Goal: Task Accomplishment & Management: Manage account settings

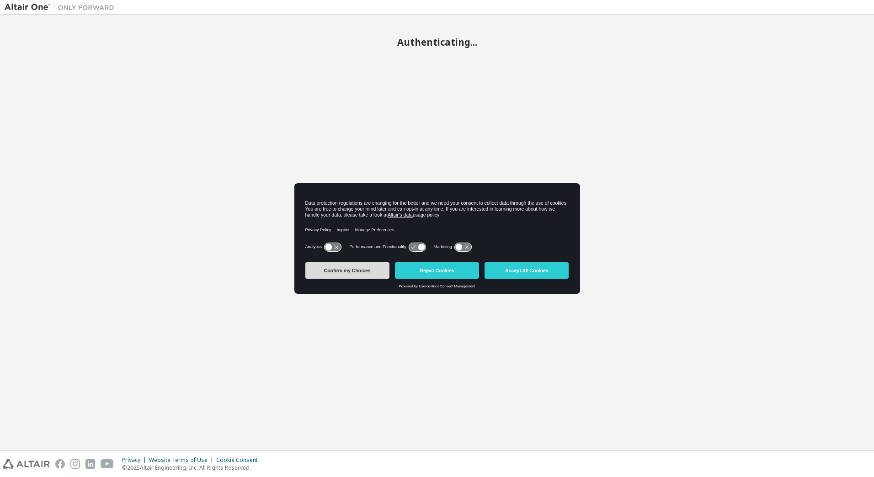
click at [350, 270] on button "Confirm my Choices" at bounding box center [347, 270] width 84 height 16
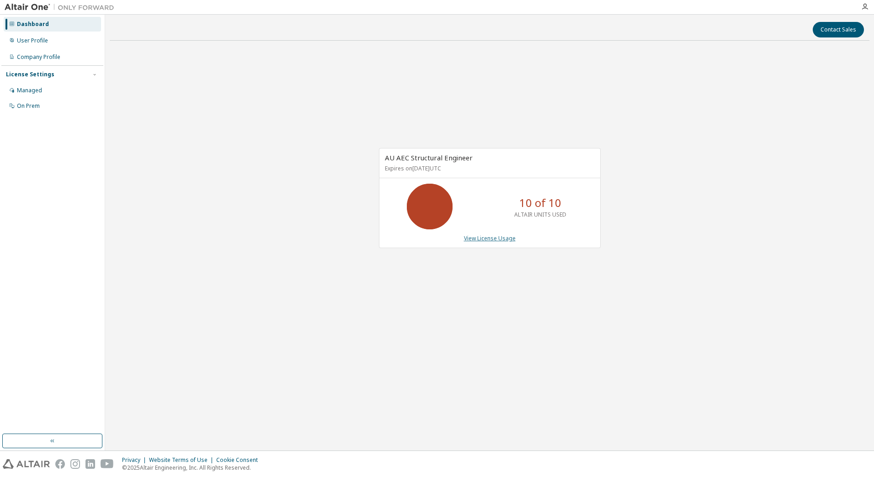
click at [494, 240] on link "View License Usage" at bounding box center [490, 238] width 52 height 8
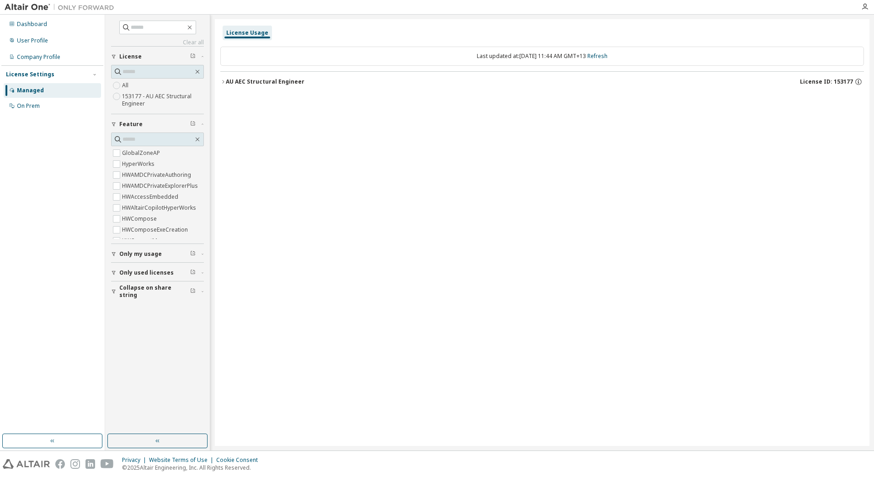
click at [226, 79] on div "AU AEC Structural Engineer" at bounding box center [265, 81] width 79 height 7
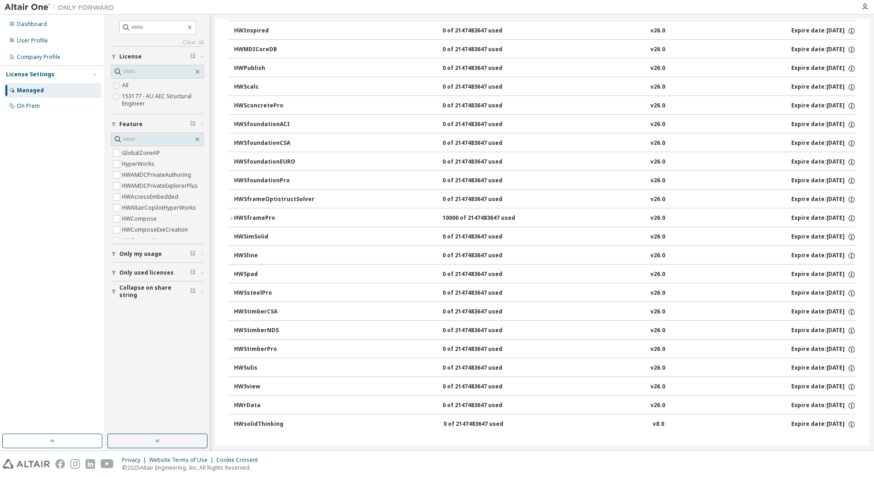
scroll to position [747, 0]
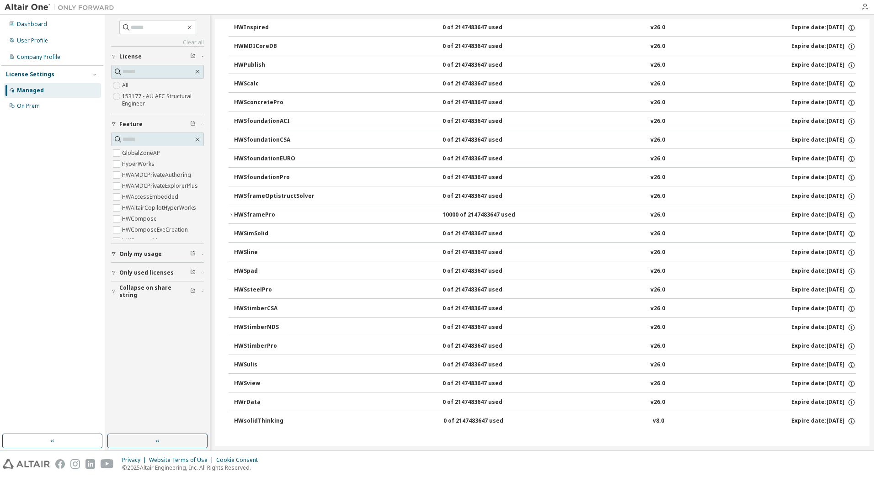
click at [233, 212] on button "HWSframePro 10000 of 2147483647 used v26.0 Expire date: 2026-02-01" at bounding box center [542, 215] width 627 height 20
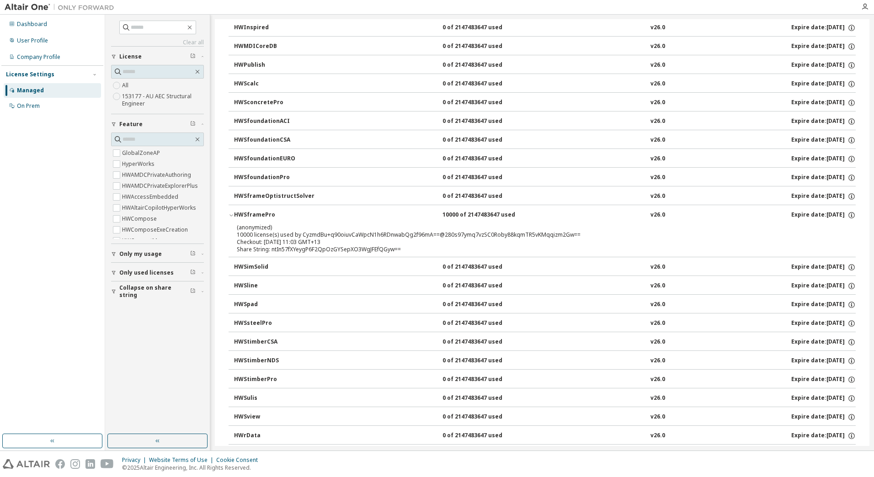
click at [232, 212] on button "HWSframePro 10000 of 2147483647 used v26.0 Expire date: 2026-02-01" at bounding box center [542, 215] width 627 height 20
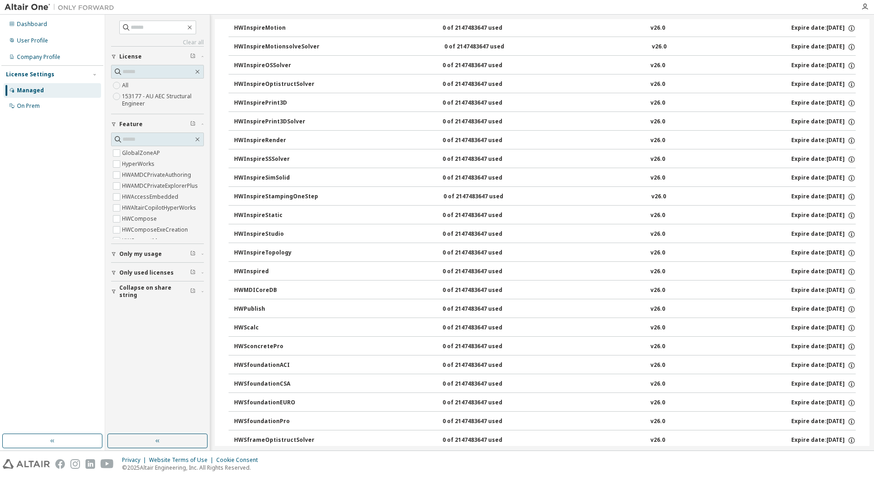
scroll to position [0, 0]
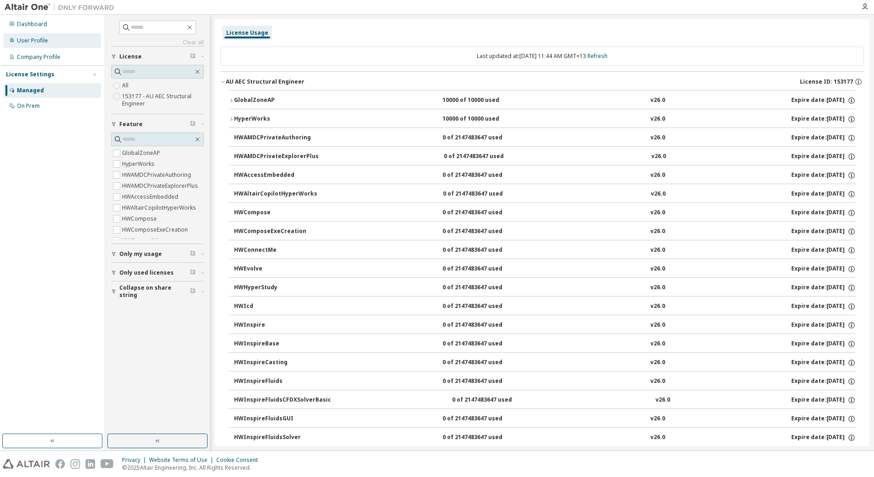
click at [58, 40] on div "User Profile" at bounding box center [52, 40] width 97 height 15
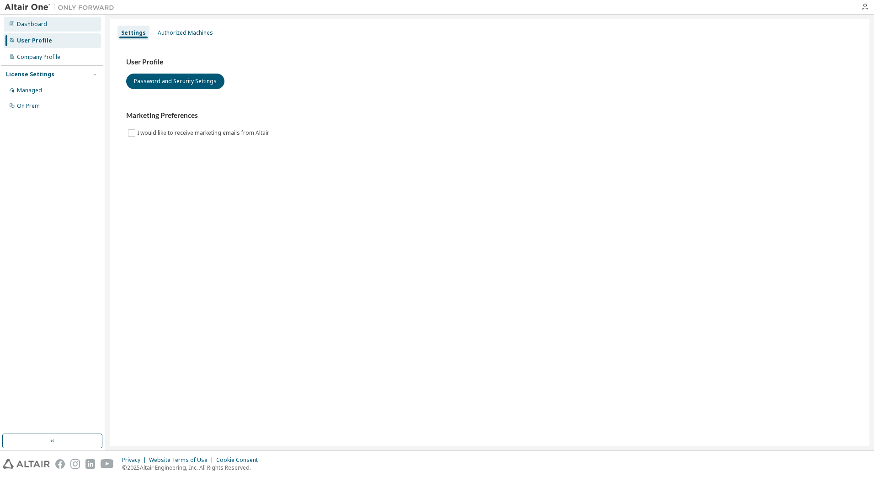
click at [56, 27] on div "Dashboard" at bounding box center [52, 24] width 97 height 15
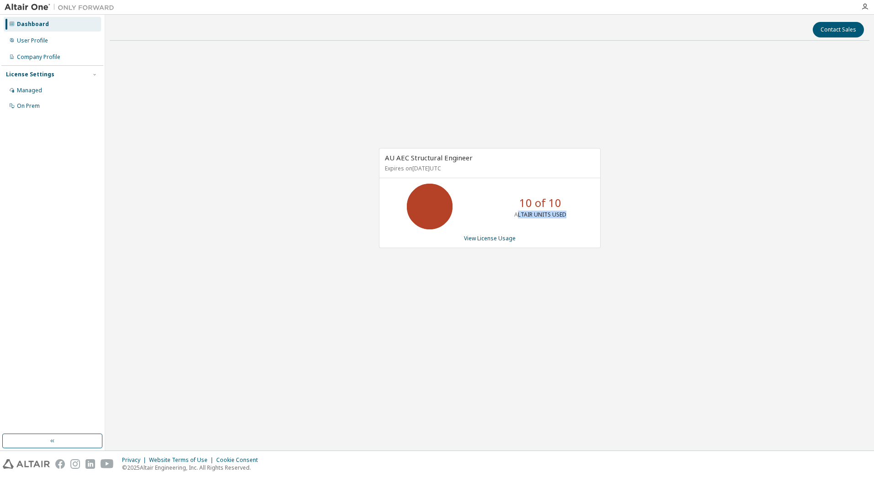
drag, startPoint x: 519, startPoint y: 213, endPoint x: 567, endPoint y: 213, distance: 48.0
click at [567, 213] on div "10 of 10 ALTAIR UNITS USED" at bounding box center [540, 207] width 73 height 46
drag, startPoint x: 570, startPoint y: 215, endPoint x: 510, endPoint y: 197, distance: 63.0
click at [510, 197] on div "10 of 10 ALTAIR UNITS USED" at bounding box center [540, 207] width 73 height 46
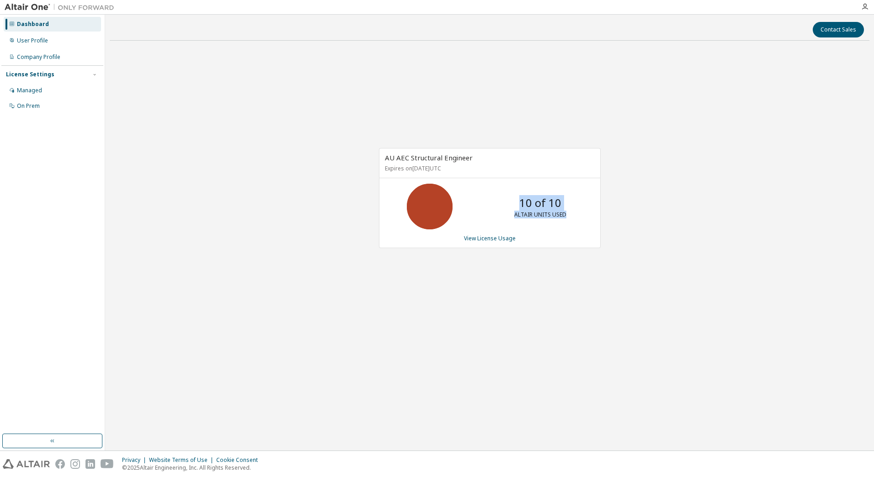
click at [510, 197] on div "10 of 10 ALTAIR UNITS USED" at bounding box center [540, 207] width 73 height 46
click at [309, 135] on div "AU AEC Structural Engineer Expires on February 1, 2026 UTC 10 of 10 ALTAIR UNIT…" at bounding box center [490, 203] width 760 height 310
click at [40, 40] on div "User Profile" at bounding box center [32, 40] width 31 height 7
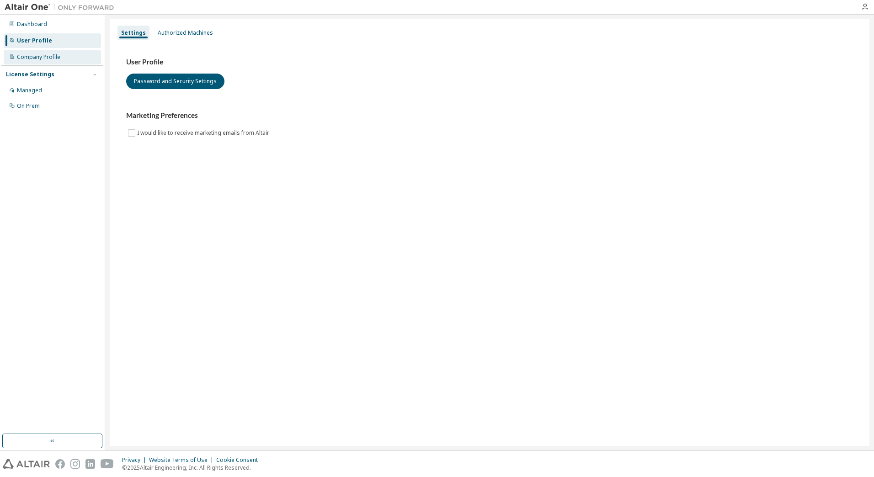
click at [38, 59] on div "Company Profile" at bounding box center [38, 56] width 43 height 7
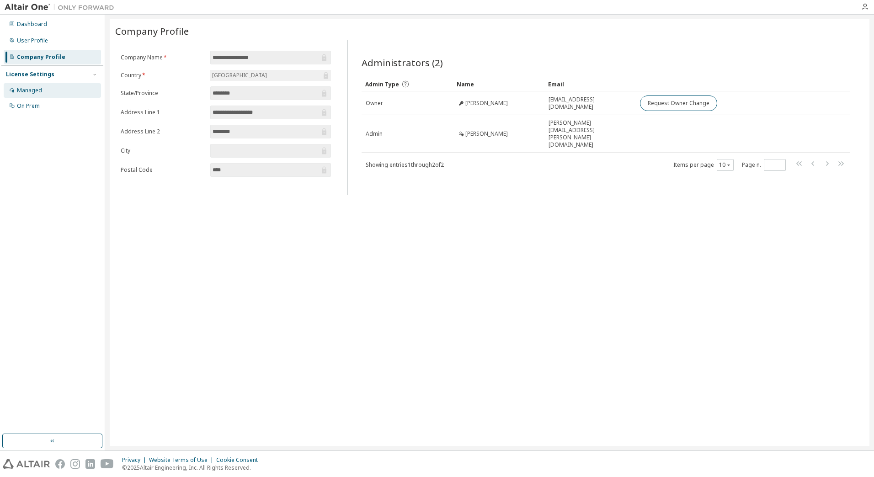
click at [44, 93] on div "Managed" at bounding box center [52, 90] width 97 height 15
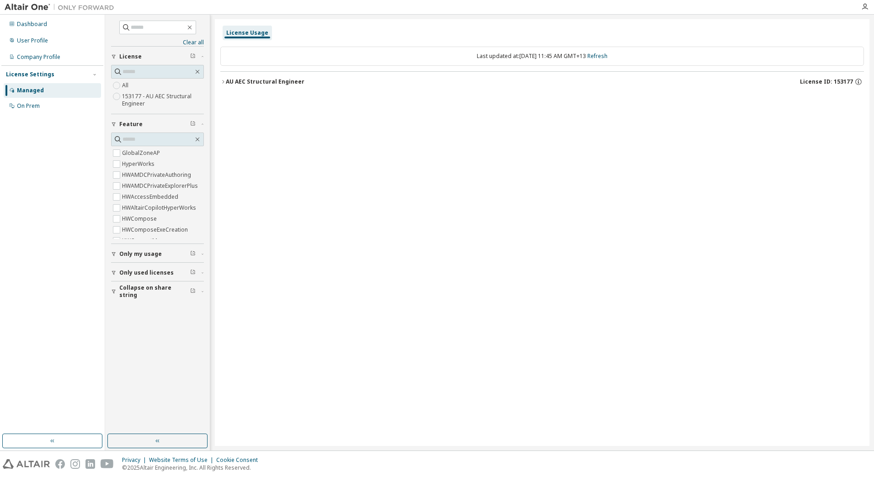
click at [224, 85] on button "AU AEC Structural Engineer License ID: 153177" at bounding box center [542, 82] width 644 height 20
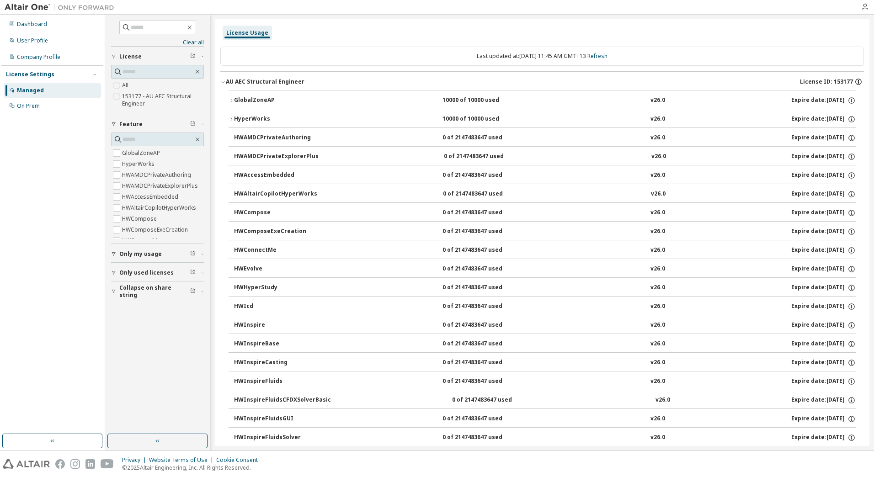
click at [854, 80] on icon "button" at bounding box center [858, 82] width 8 height 8
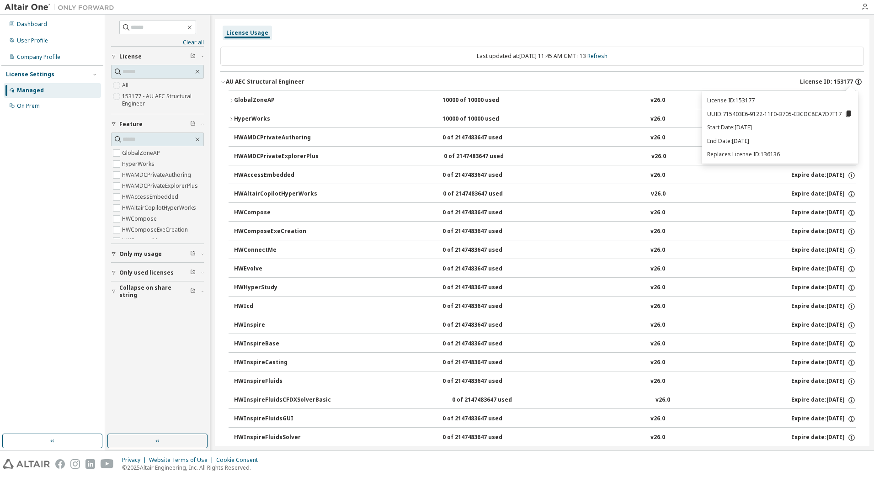
click at [854, 80] on icon "button" at bounding box center [858, 82] width 8 height 8
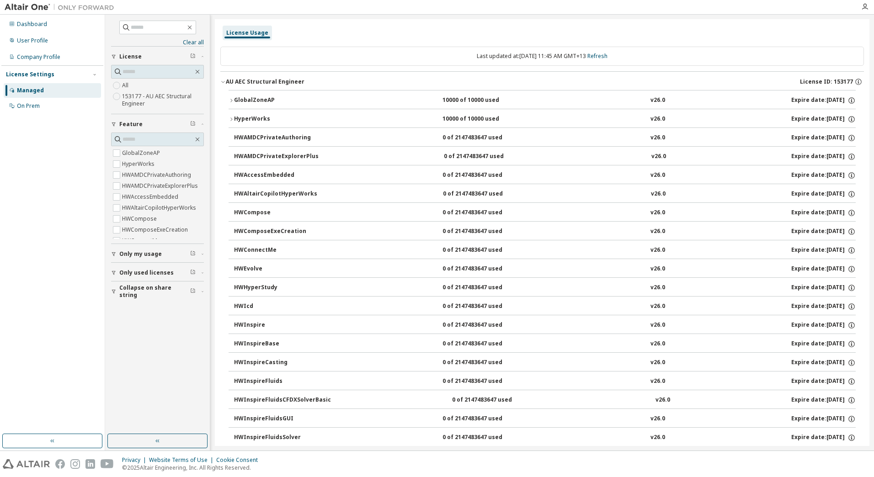
click at [255, 118] on div "HyperWorks" at bounding box center [275, 119] width 82 height 8
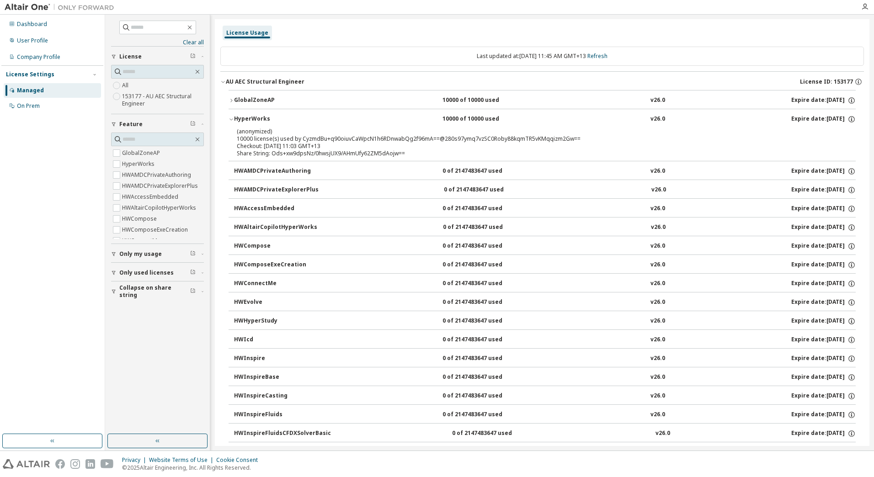
click at [250, 115] on div "HyperWorks" at bounding box center [275, 119] width 82 height 8
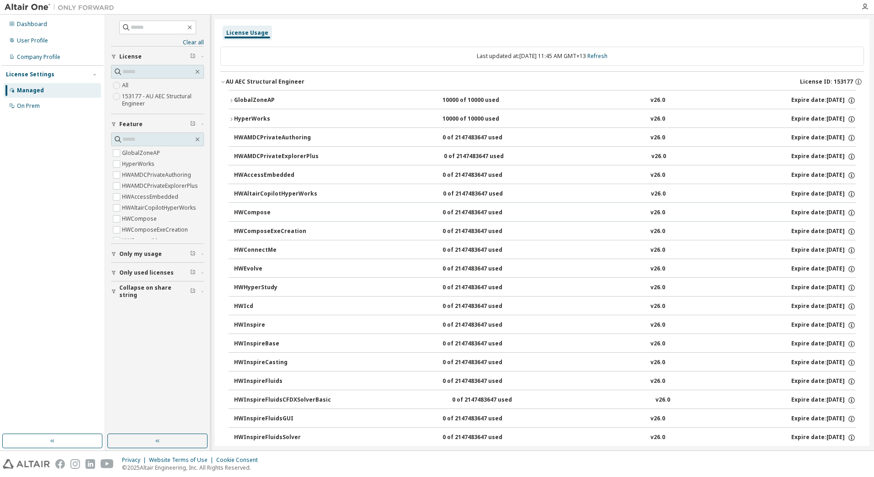
click at [251, 96] on button "GlobalZoneAP 10000 of 10000 used v26.0 Expire date: 2026-02-01" at bounding box center [542, 100] width 627 height 20
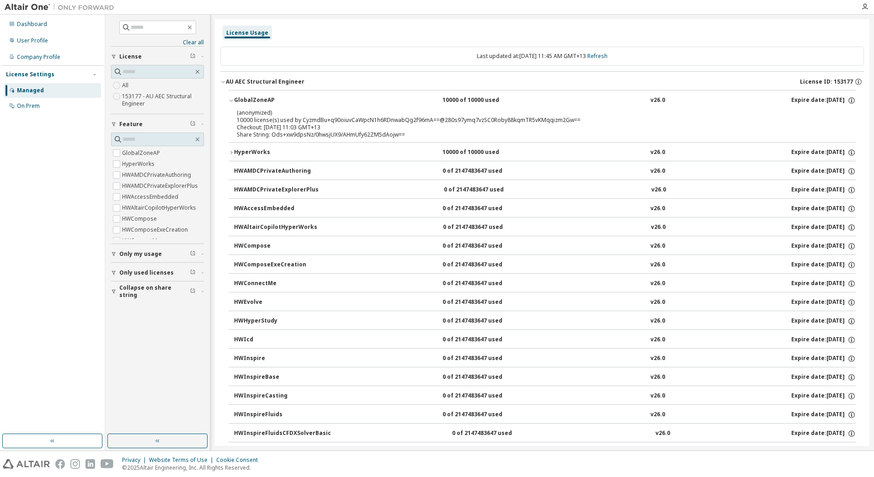
click at [263, 98] on div "GlobalZoneAP" at bounding box center [275, 100] width 82 height 8
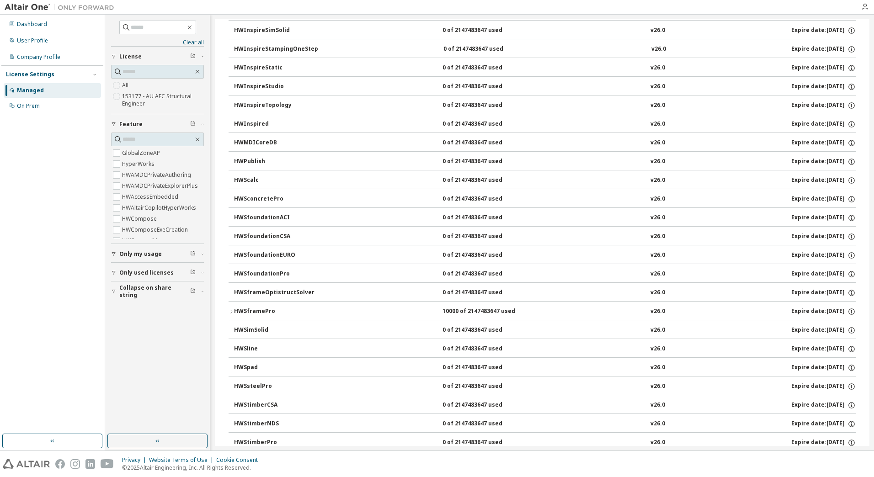
scroll to position [747, 0]
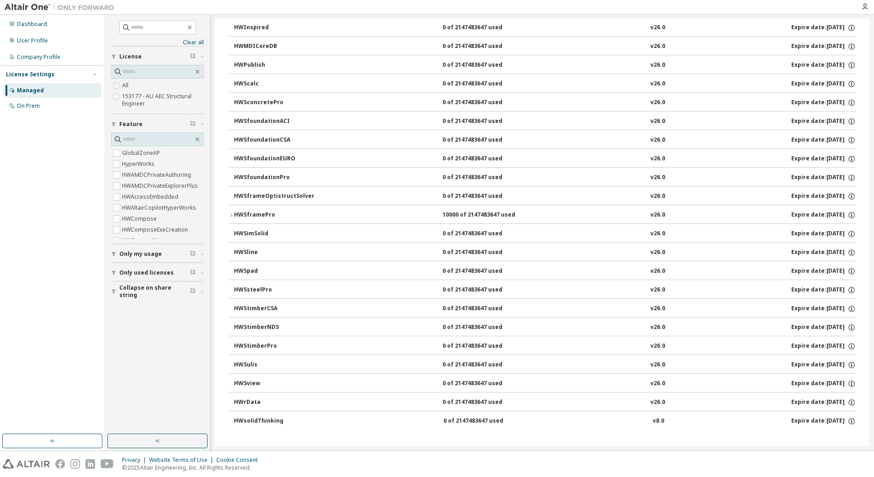
click at [262, 210] on button "HWSframePro 10000 of 2147483647 used v26.0 Expire date: 2026-02-01" at bounding box center [542, 215] width 627 height 20
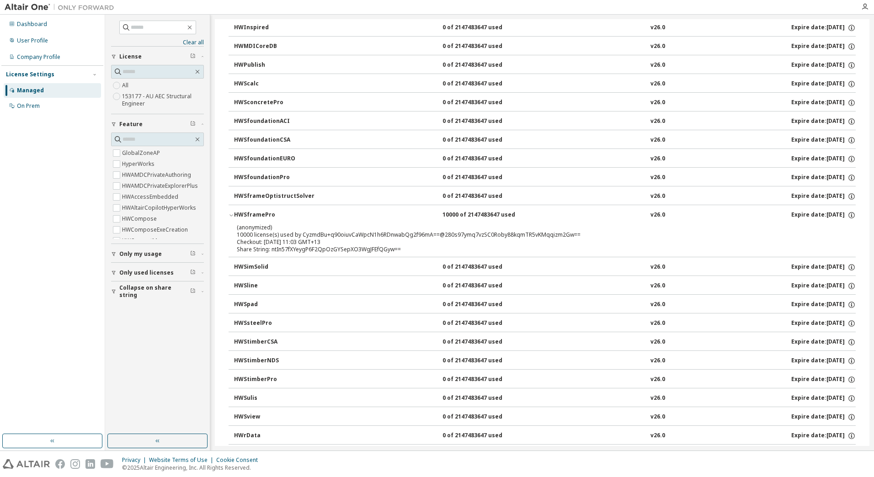
click at [286, 237] on div "(anonymized) 10000 license(s) used by CyzmdBu+q90oiuvCaWpcN1h6RDnwabQg2f96mA==@…" at bounding box center [531, 231] width 589 height 15
drag, startPoint x: 342, startPoint y: 242, endPoint x: 289, endPoint y: 233, distance: 53.3
click at [289, 233] on div "(anonymized) 10000 license(s) used by CyzmdBu+q90oiuvCaWpcN1h6RDnwabQg2f96mA==@…" at bounding box center [531, 235] width 589 height 22
click at [289, 233] on div "(anonymized) 10000 license(s) used by CyzmdBu+q90oiuvCaWpcN1h6RDnwabQg2f96mA==@…" at bounding box center [531, 231] width 589 height 15
drag, startPoint x: 399, startPoint y: 249, endPoint x: 369, endPoint y: 240, distance: 31.4
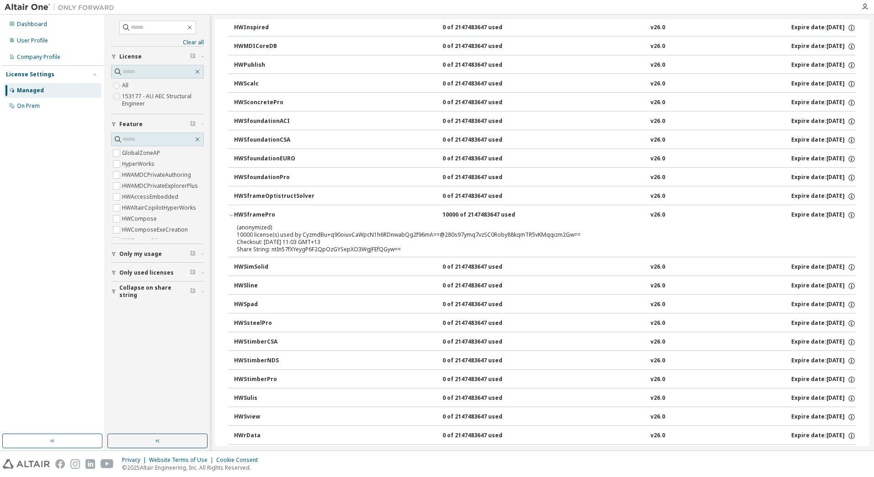
click at [369, 240] on div "(anonymized) 10000 license(s) used by CyzmdBu+q90oiuvCaWpcN1h6RDnwabQg2f96mA==@…" at bounding box center [531, 239] width 589 height 30
click at [369, 240] on div "Checkout: 2025-10-06 11:03 GMT+13" at bounding box center [531, 242] width 589 height 7
click at [264, 213] on div "HWSframePro" at bounding box center [275, 215] width 82 height 8
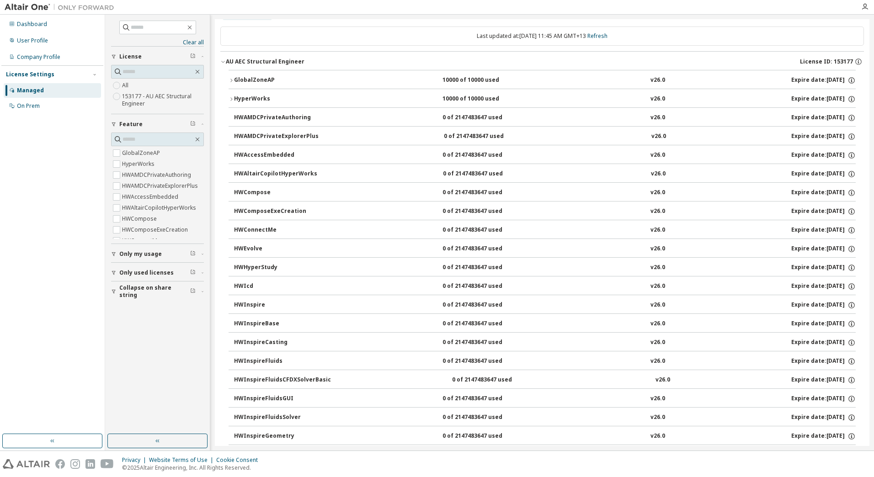
scroll to position [0, 0]
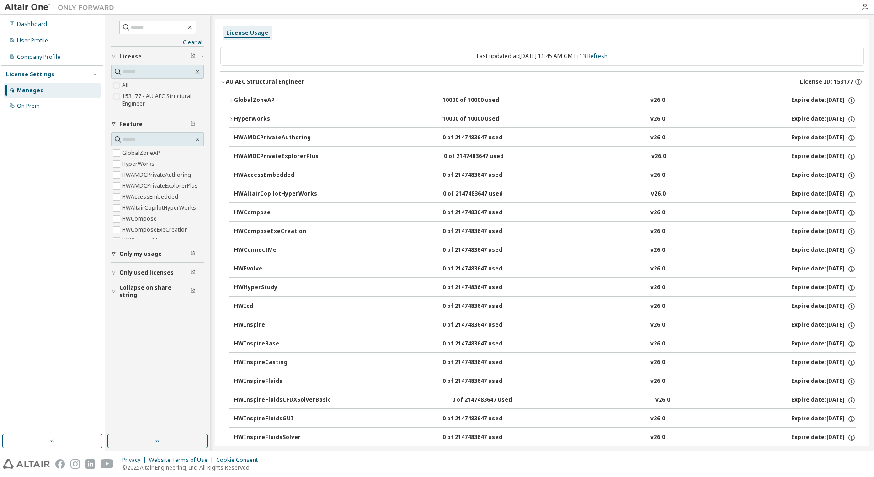
click at [160, 271] on span "Only used licenses" at bounding box center [146, 272] width 54 height 7
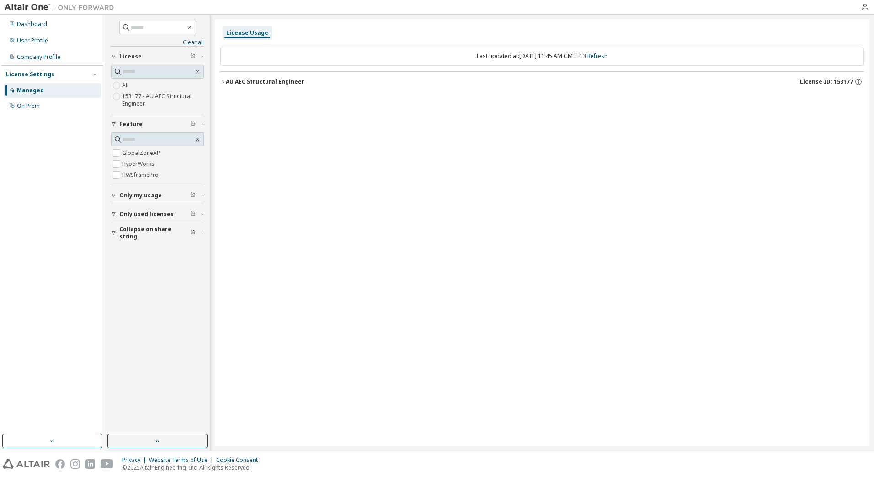
click at [229, 79] on div "AU AEC Structural Engineer" at bounding box center [265, 81] width 79 height 7
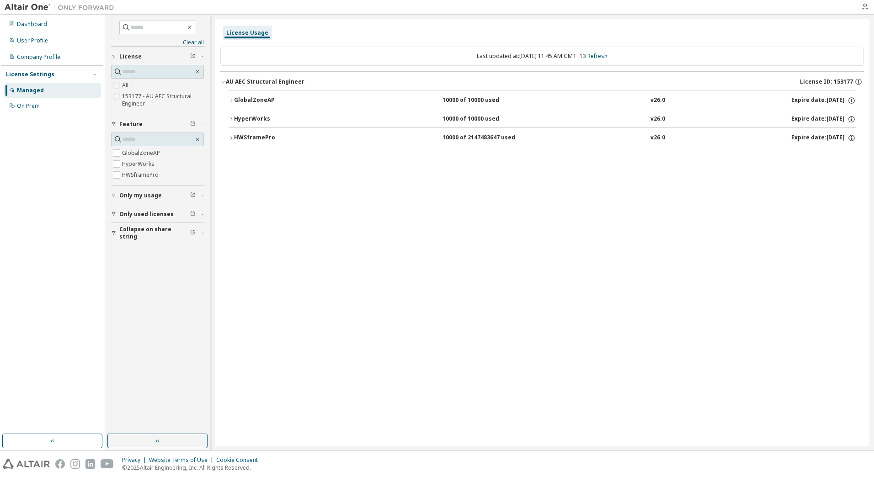
click at [255, 135] on div "HWSframePro" at bounding box center [275, 138] width 82 height 8
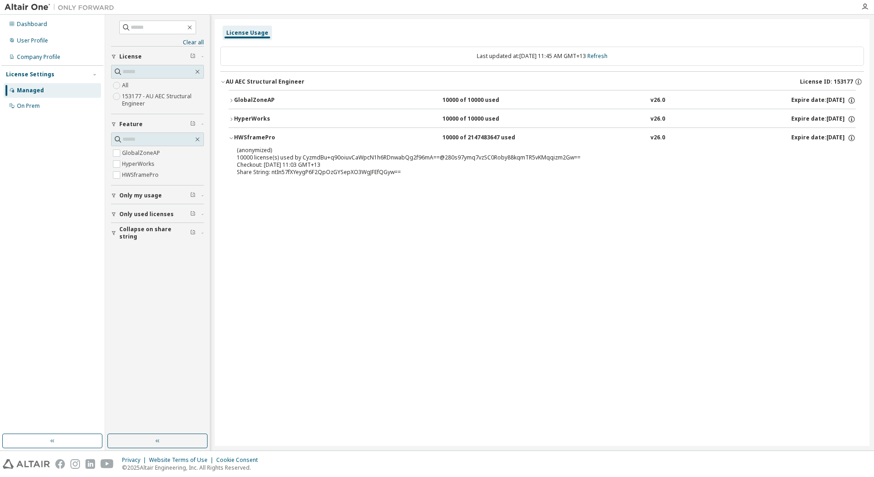
click at [255, 135] on div "HWSframePro" at bounding box center [275, 138] width 82 height 8
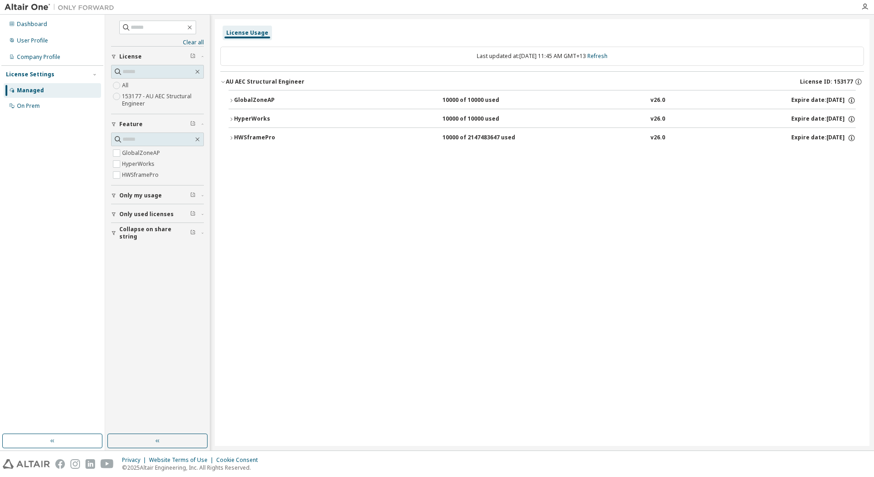
click at [255, 114] on button "HyperWorks 10000 of 10000 used v26.0 Expire date: 2026-02-01" at bounding box center [542, 119] width 627 height 20
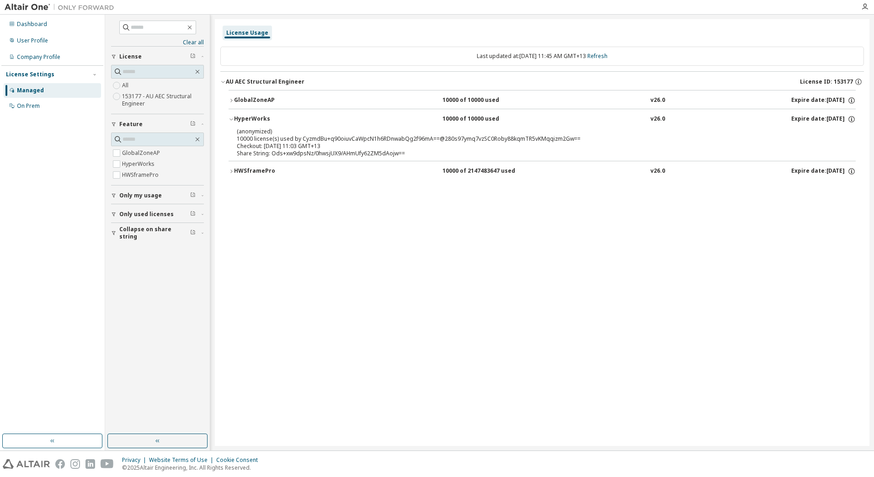
click at [254, 116] on div "HyperWorks" at bounding box center [275, 119] width 82 height 8
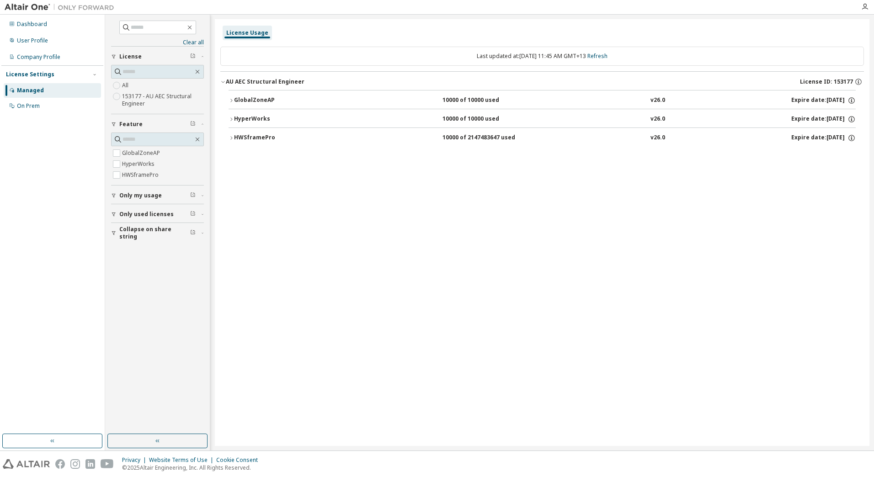
click at [257, 98] on div "GlobalZoneAP" at bounding box center [275, 100] width 82 height 8
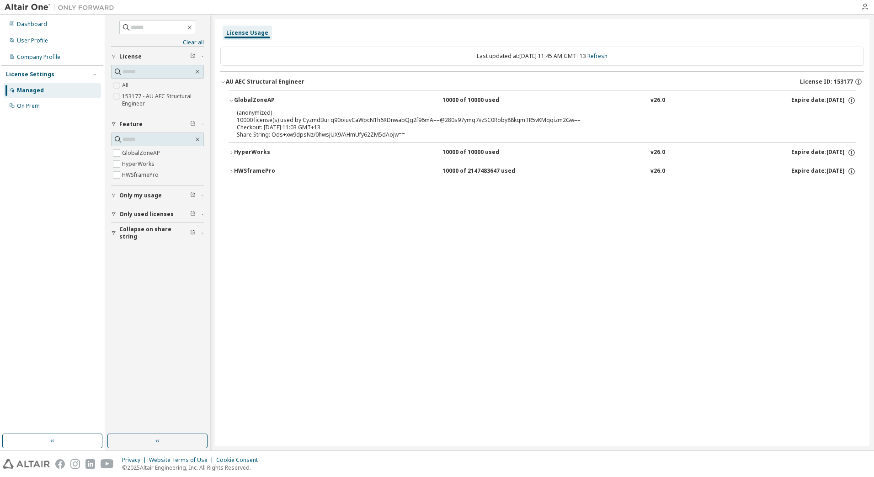
click at [257, 98] on div "GlobalZoneAP" at bounding box center [275, 100] width 82 height 8
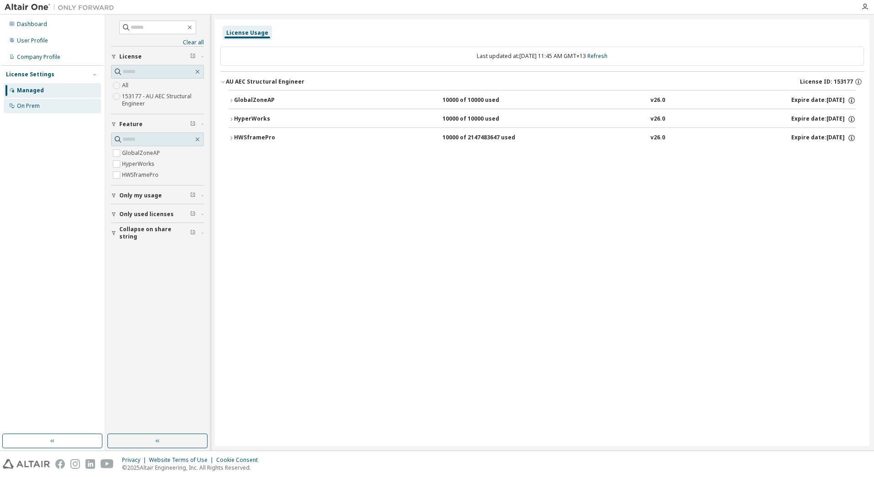
click at [63, 106] on div "On Prem" at bounding box center [52, 106] width 97 height 15
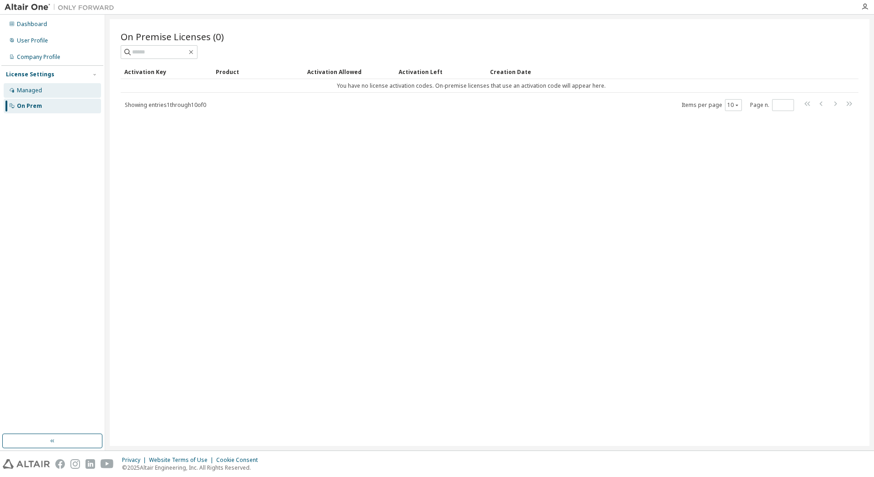
click at [54, 90] on div "Managed" at bounding box center [52, 90] width 97 height 15
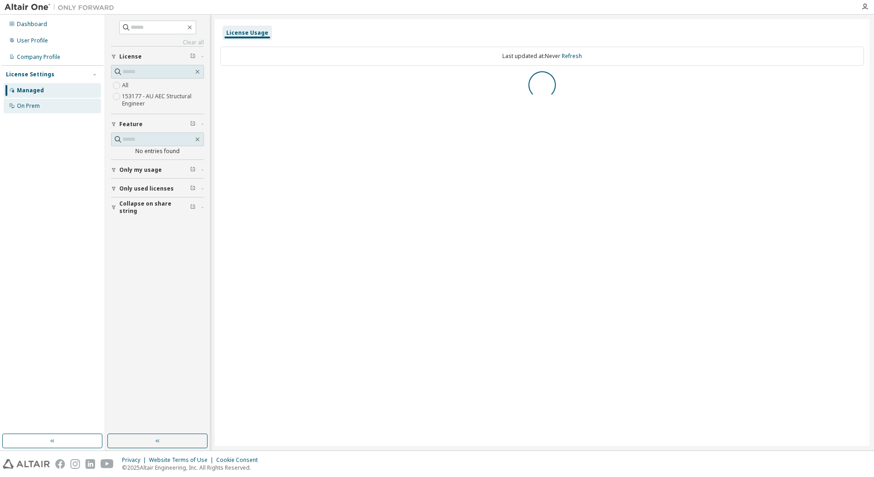
click at [53, 106] on div "On Prem" at bounding box center [52, 106] width 97 height 15
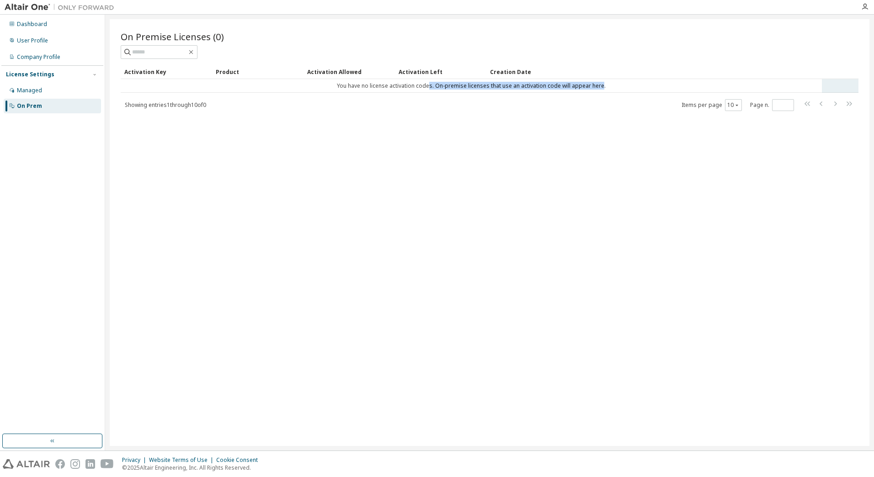
drag, startPoint x: 430, startPoint y: 87, endPoint x: 601, endPoint y: 84, distance: 171.4
click at [601, 84] on td "You have no license activation codes. On-premise licenses that use an activatio…" at bounding box center [471, 86] width 701 height 14
drag, startPoint x: 215, startPoint y: 106, endPoint x: 147, endPoint y: 106, distance: 68.1
click at [147, 106] on div "Showing entries 1 through 10 of 0 Items per page 10 Page n. *" at bounding box center [490, 104] width 738 height 13
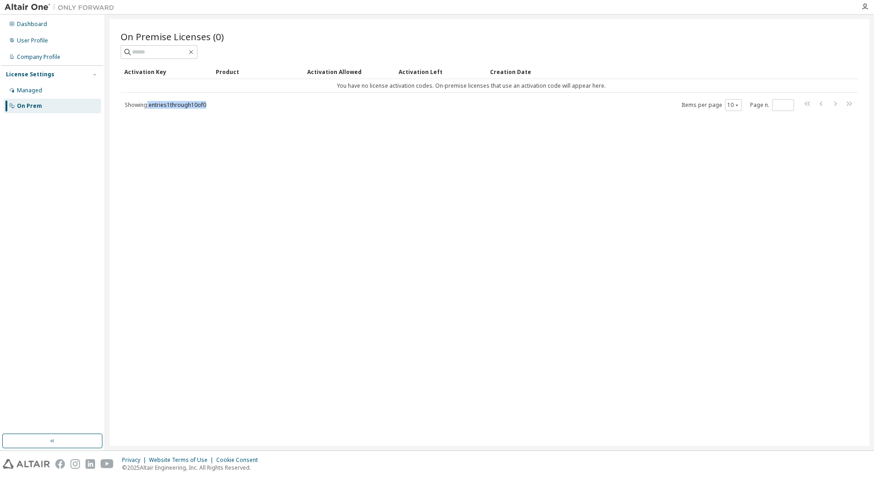
click at [147, 106] on span "Showing entries 1 through 10 of 0" at bounding box center [165, 105] width 81 height 8
click at [28, 39] on div "User Profile" at bounding box center [32, 40] width 31 height 7
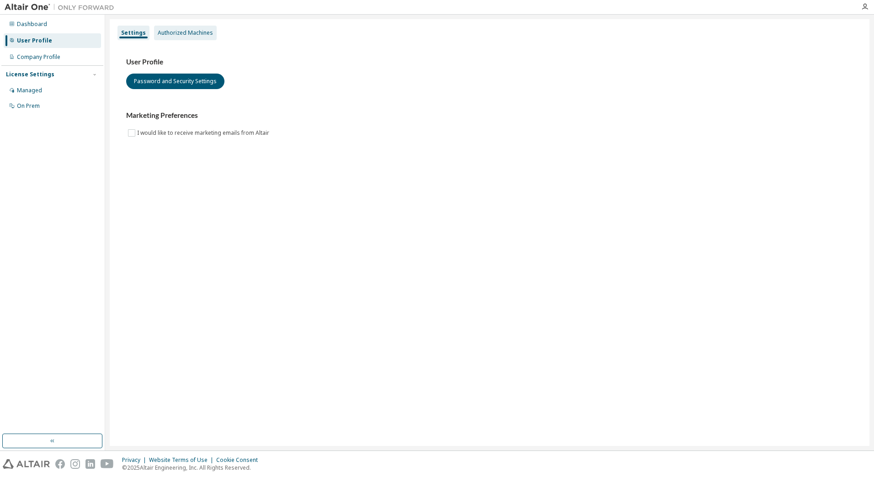
click at [179, 31] on div "Authorized Machines" at bounding box center [185, 32] width 55 height 7
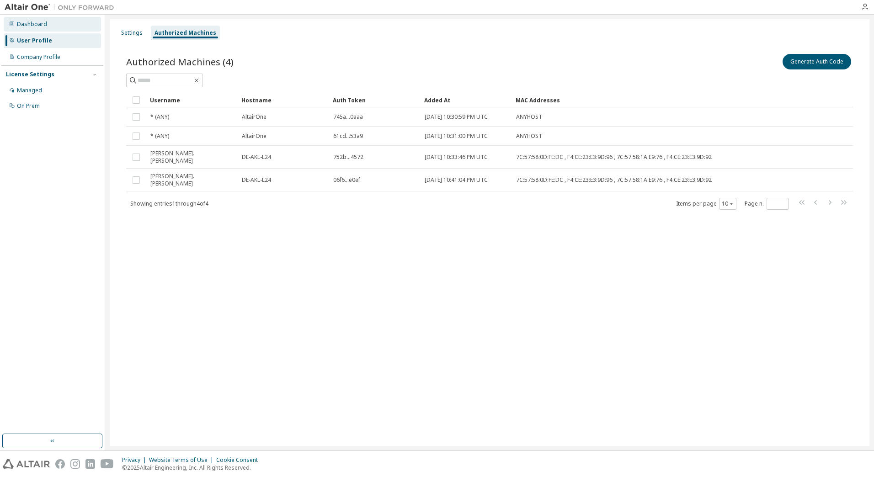
click at [36, 30] on div "Dashboard" at bounding box center [52, 24] width 97 height 15
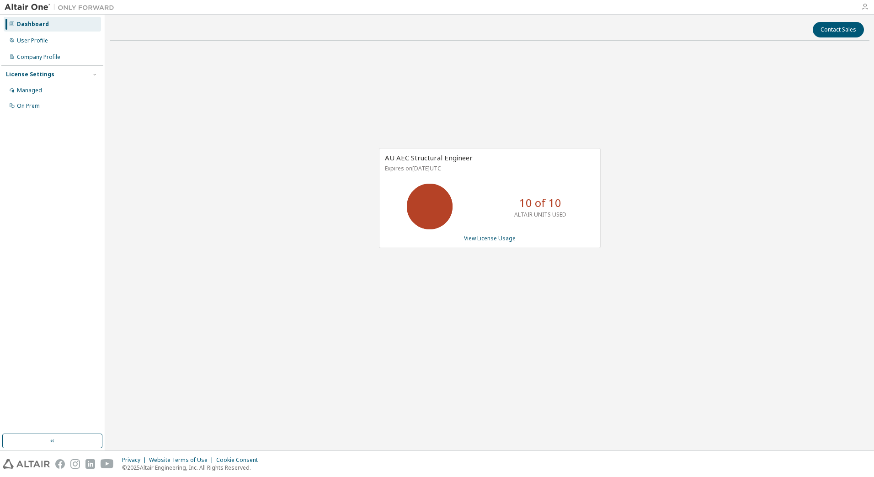
click at [866, 5] on icon "button" at bounding box center [864, 6] width 7 height 7
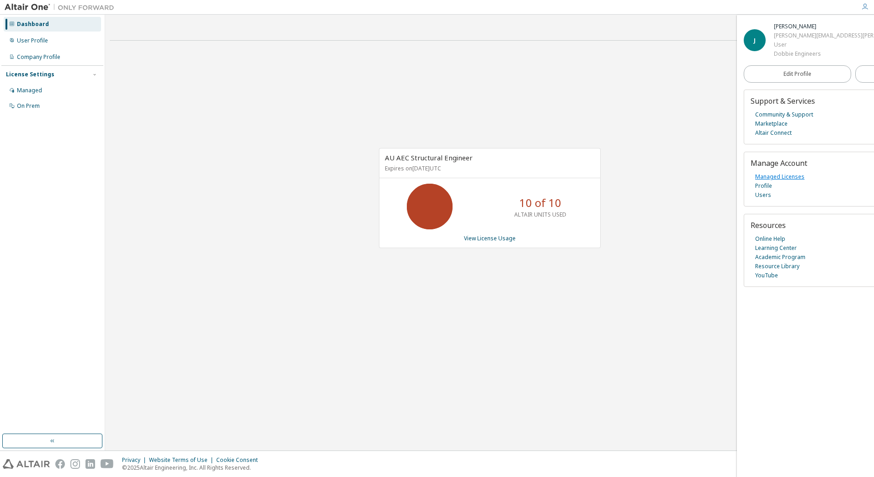
click at [785, 176] on link "Managed Licenses" at bounding box center [779, 176] width 49 height 9
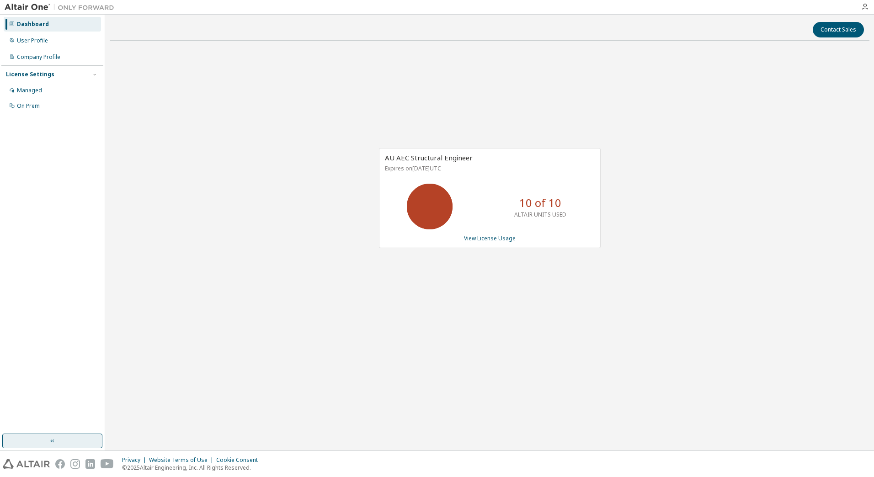
click at [89, 439] on button "button" at bounding box center [52, 441] width 100 height 15
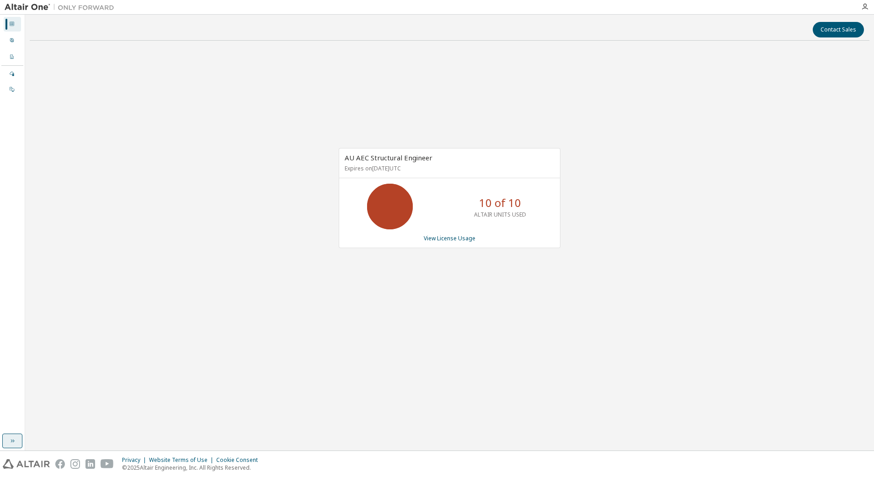
click at [19, 445] on button "button" at bounding box center [12, 441] width 20 height 15
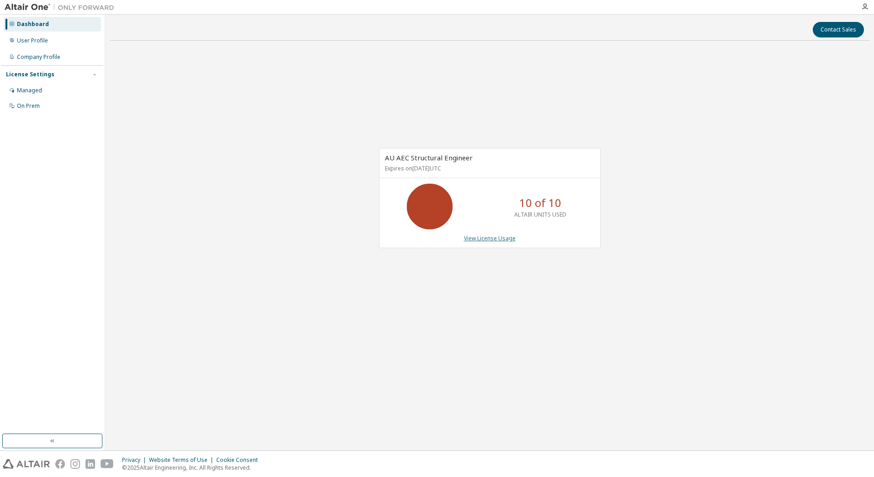
click at [479, 242] on link "View License Usage" at bounding box center [490, 238] width 52 height 8
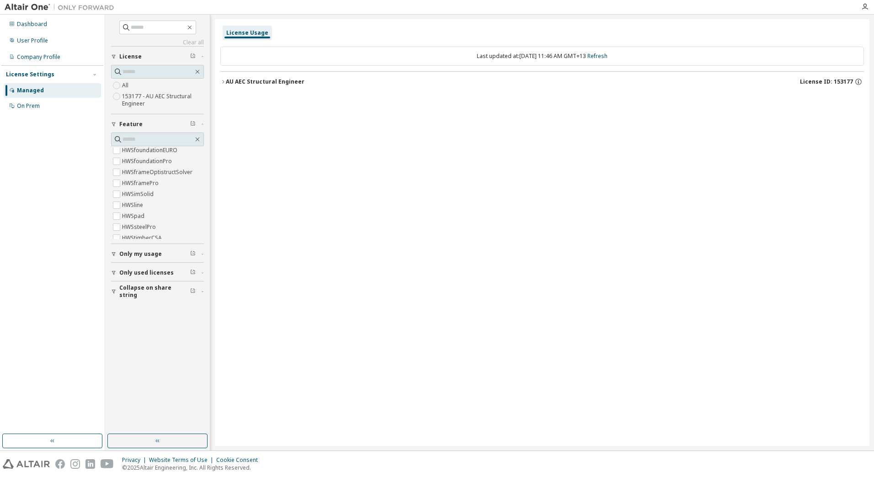
scroll to position [458, 0]
click at [142, 201] on label "HWSframePro" at bounding box center [141, 199] width 38 height 11
click at [230, 86] on button "AU AEC Structural Engineer License ID: 153177" at bounding box center [542, 82] width 644 height 20
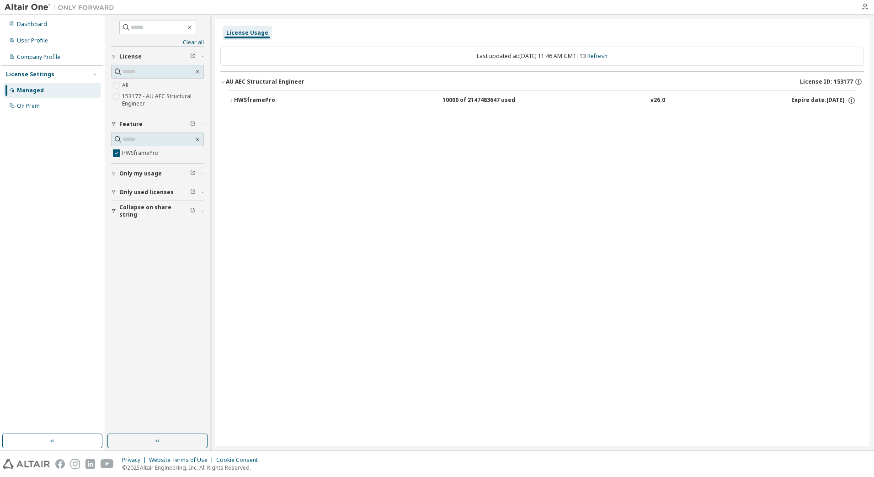
click at [243, 100] on div "HWSframePro" at bounding box center [275, 100] width 82 height 8
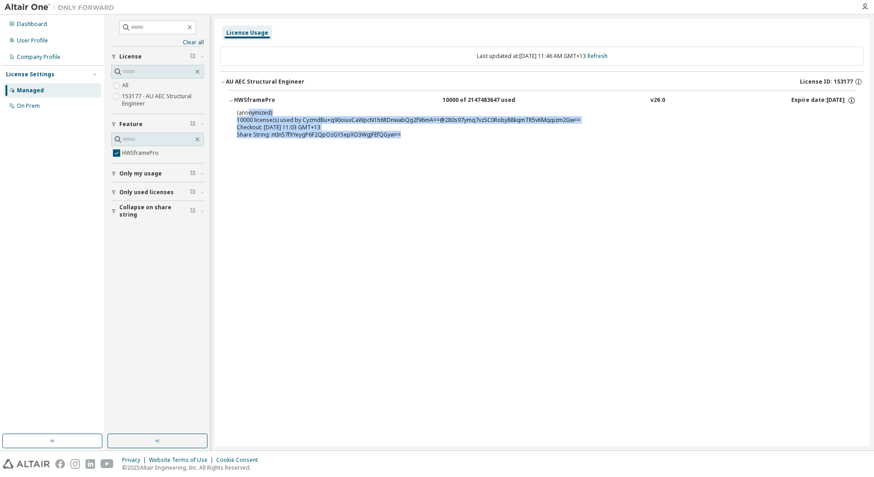
drag, startPoint x: 249, startPoint y: 114, endPoint x: 410, endPoint y: 138, distance: 163.1
click at [410, 138] on div "(anonymized) 10000 license(s) used by CyzmdBu+q90oiuvCaWpcN1h6RDnwabQg2f96mA==@…" at bounding box center [531, 124] width 589 height 30
click at [410, 138] on div "Share String: ntIn57fXYeygP6F2QpOzGYSepXO3WgJFEfQGyw==" at bounding box center [531, 134] width 589 height 7
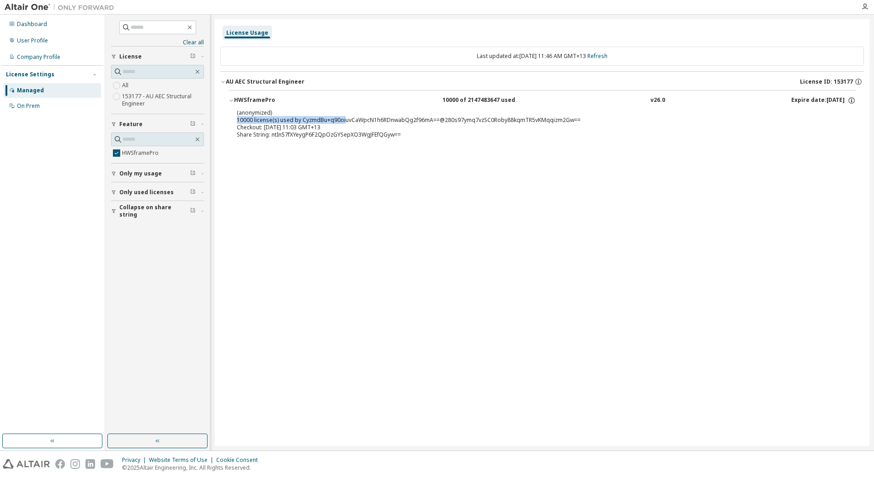
drag, startPoint x: 236, startPoint y: 121, endPoint x: 344, endPoint y: 123, distance: 107.4
click at [344, 123] on div "(anonymized) 10000 license(s) used by CyzmdBu+q90oiuvCaWpcN1h6RDnwabQg2f96mA==@…" at bounding box center [542, 125] width 627 height 33
click at [344, 123] on div "(anonymized) 10000 license(s) used by CyzmdBu+q90oiuvCaWpcN1h6RDnwabQg2f96mA==@…" at bounding box center [531, 116] width 589 height 15
drag, startPoint x: 300, startPoint y: 121, endPoint x: 583, endPoint y: 119, distance: 282.5
click at [583, 119] on div "(anonymized) 10000 license(s) used by CyzmdBu+q90oiuvCaWpcN1h6RDnwabQg2f96mA==@…" at bounding box center [531, 116] width 589 height 15
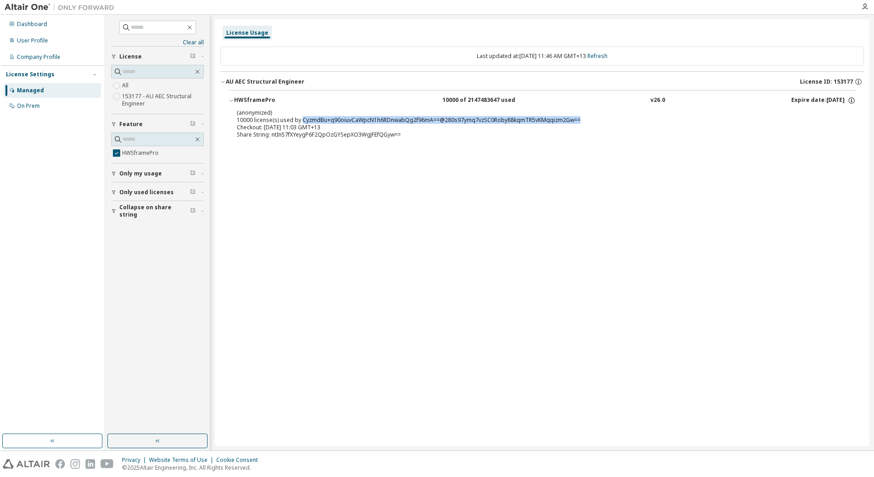
drag, startPoint x: 583, startPoint y: 119, endPoint x: 578, endPoint y: 119, distance: 5.0
click at [583, 119] on div "(anonymized) 10000 license(s) used by CyzmdBu+q90oiuvCaWpcN1h6RDnwabQg2f96mA==@…" at bounding box center [531, 116] width 589 height 15
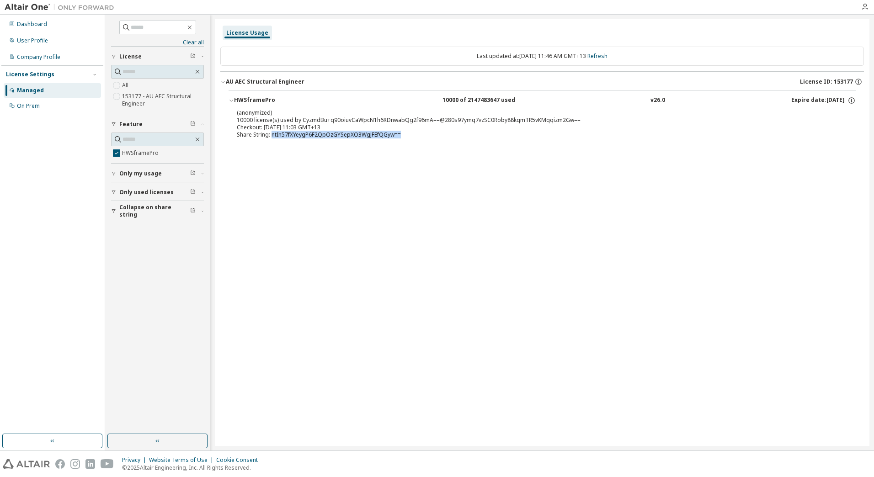
drag, startPoint x: 412, startPoint y: 138, endPoint x: 273, endPoint y: 139, distance: 139.4
click at [273, 139] on div "(anonymized) 10000 license(s) used by CyzmdBu+q90oiuvCaWpcN1h6RDnwabQg2f96mA==@…" at bounding box center [542, 125] width 627 height 33
copy div "ntIn57fXYeygP6F2QpOzGYSepXO3WgJFEfQGyw=="
click at [408, 146] on div "HWSframePro 10000 of 2147483647 used v26.0 Expire date: 2026-02-01 (anonymized)…" at bounding box center [542, 118] width 644 height 56
click at [851, 98] on icon "button" at bounding box center [851, 100] width 8 height 8
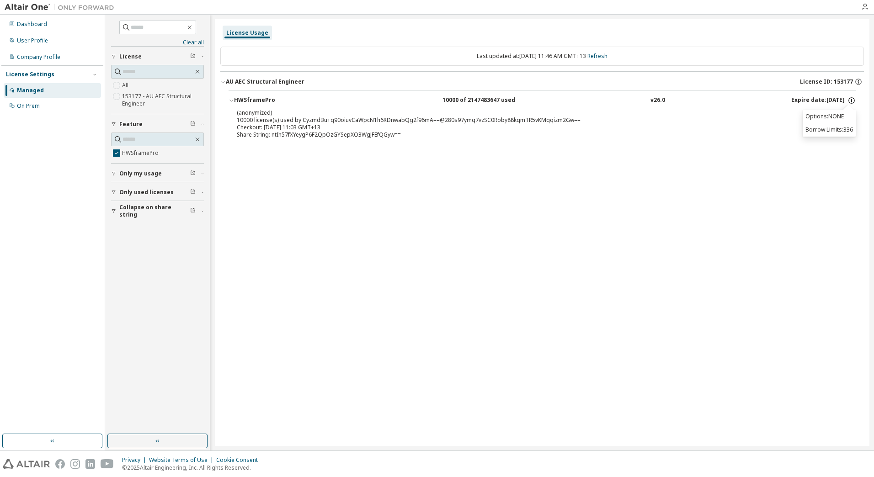
click at [852, 98] on icon "button" at bounding box center [851, 100] width 8 height 8
click at [57, 192] on div "Dashboard User Profile Company Profile License Settings Managed On Prem" at bounding box center [52, 224] width 102 height 417
click at [32, 28] on div "Dashboard" at bounding box center [52, 24] width 97 height 15
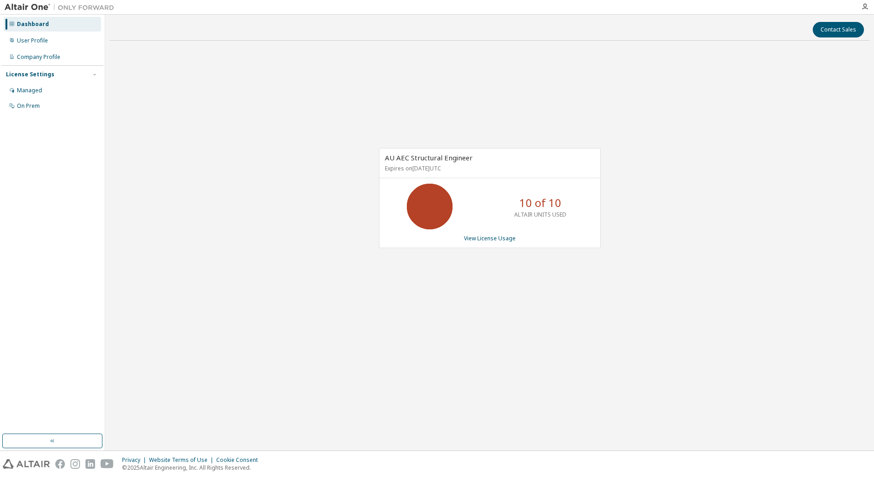
drag, startPoint x: 406, startPoint y: 166, endPoint x: 498, endPoint y: 168, distance: 92.3
click at [498, 168] on p "Expires on February 1, 2026 UTC" at bounding box center [489, 169] width 208 height 8
drag, startPoint x: 493, startPoint y: 155, endPoint x: 371, endPoint y: 157, distance: 122.0
click at [371, 157] on div "AU AEC Structural Engineer Expires on February 1, 2026 UTC 10 of 10 ALTAIR UNIT…" at bounding box center [485, 203] width 231 height 110
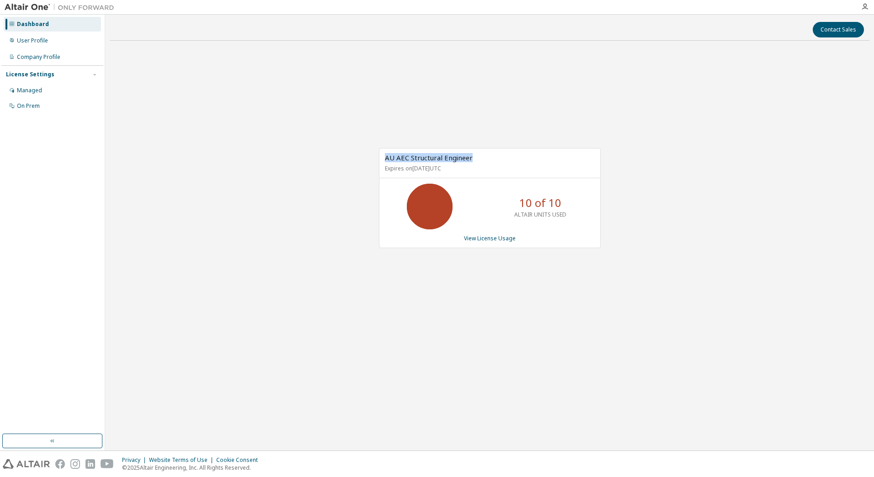
click at [371, 157] on div "AU AEC Structural Engineer Expires on February 1, 2026 UTC 10 of 10 ALTAIR UNIT…" at bounding box center [485, 203] width 231 height 110
drag, startPoint x: 501, startPoint y: 160, endPoint x: 368, endPoint y: 150, distance: 132.9
click at [368, 150] on div "AU AEC Structural Engineer Expires on February 1, 2026 UTC 10 of 10 ALTAIR UNIT…" at bounding box center [490, 203] width 760 height 310
click at [370, 151] on div "AU AEC Structural Engineer Expires on February 1, 2026 UTC 10 of 10 ALTAIR UNIT…" at bounding box center [490, 203] width 760 height 310
click at [525, 158] on div "AU AEC Structural Engineer Expires on February 1, 2026 UTC" at bounding box center [489, 164] width 221 height 30
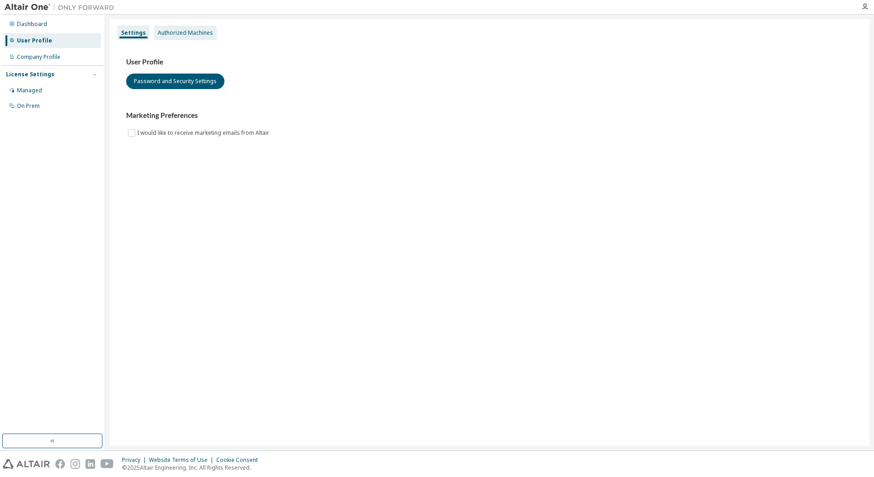
click at [185, 32] on div "Authorized Machines" at bounding box center [185, 32] width 55 height 7
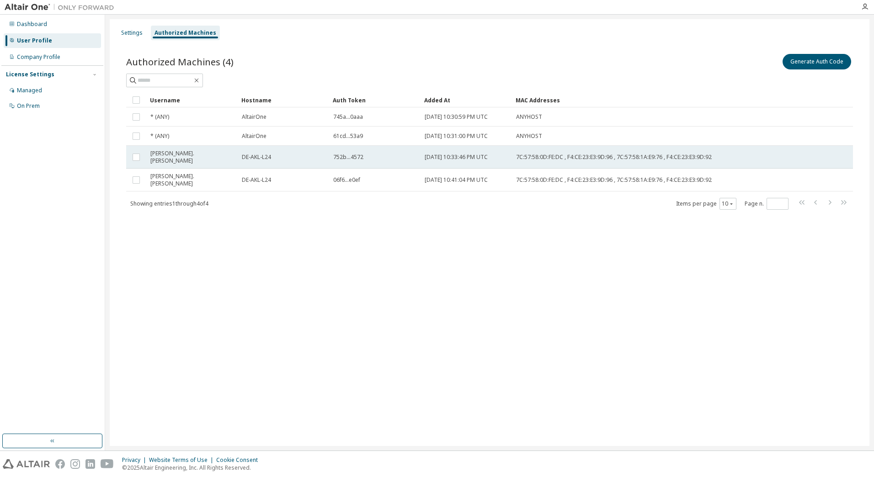
click at [178, 153] on span "[PERSON_NAME].[PERSON_NAME]" at bounding box center [191, 157] width 83 height 15
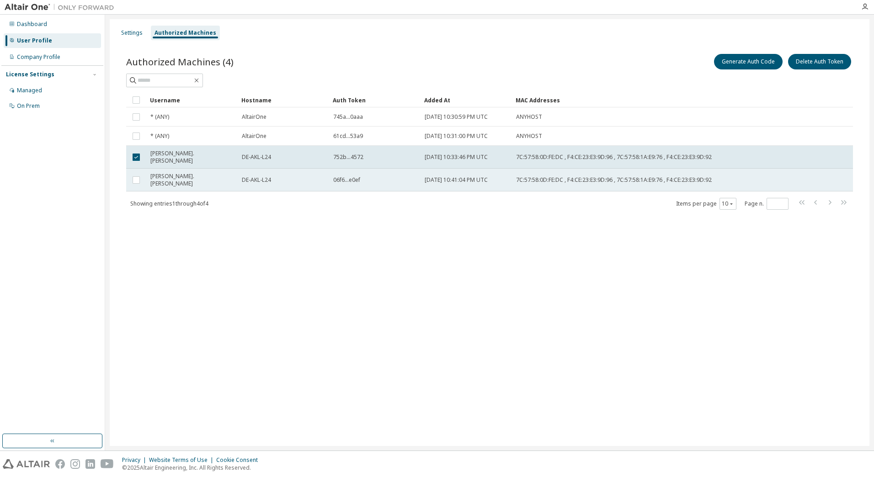
click at [176, 175] on span "[PERSON_NAME].[PERSON_NAME]" at bounding box center [191, 180] width 83 height 15
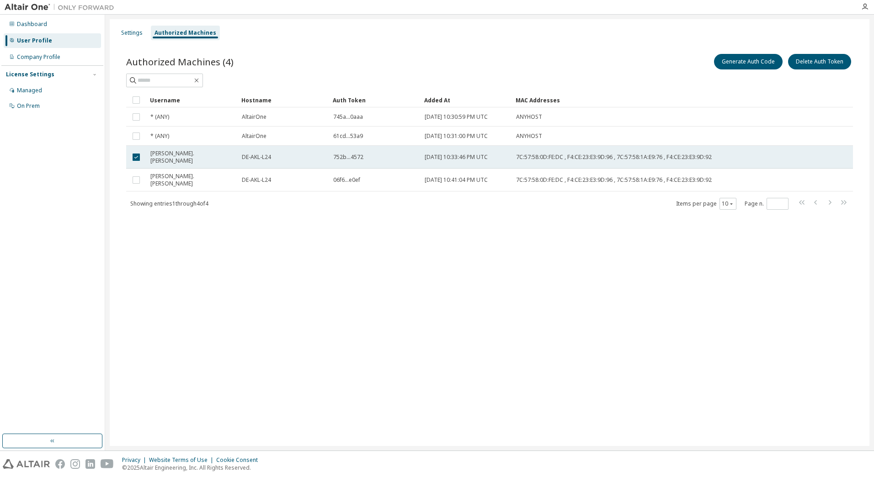
click at [176, 156] on span "[PERSON_NAME].[PERSON_NAME]" at bounding box center [191, 157] width 83 height 15
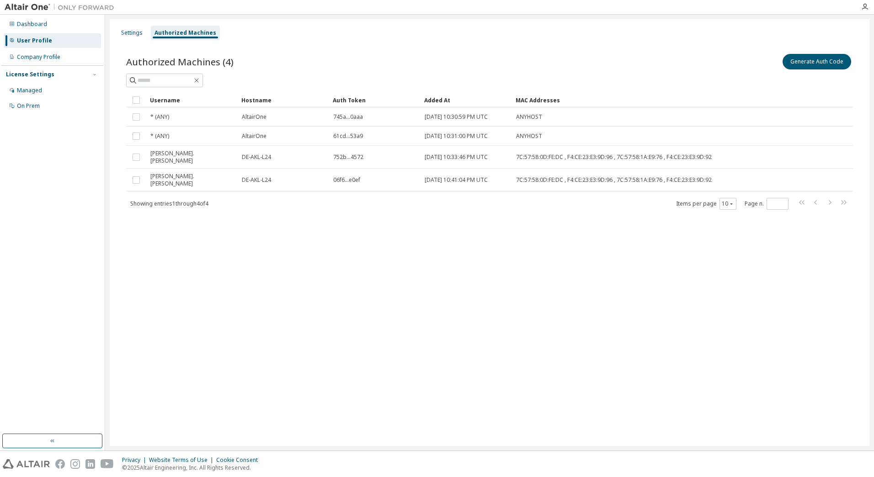
click at [62, 131] on div "Dashboard User Profile Company Profile License Settings Managed On Prem" at bounding box center [52, 224] width 102 height 417
click at [118, 35] on div "Settings" at bounding box center [131, 33] width 29 height 15
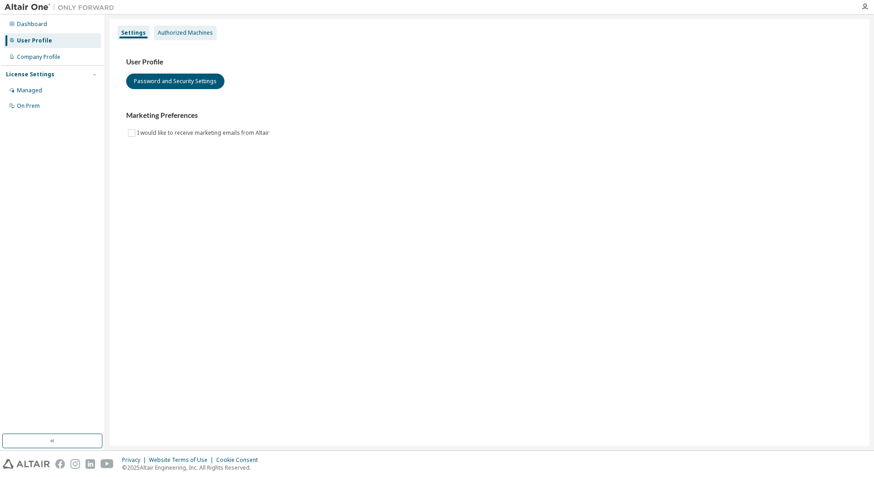
click at [174, 32] on div "Authorized Machines" at bounding box center [185, 32] width 55 height 7
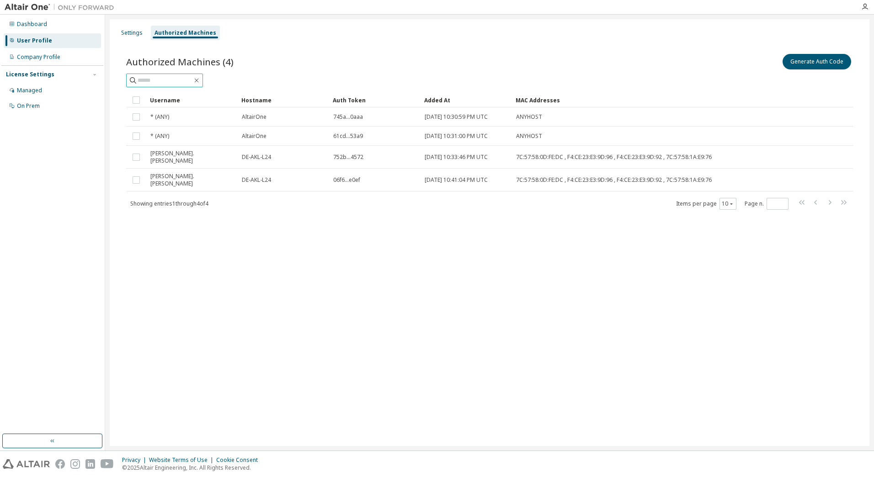
click at [165, 80] on input "text" at bounding box center [165, 80] width 55 height 9
click at [199, 82] on icon "button" at bounding box center [197, 81] width 4 height 4
click at [188, 83] on input "text" at bounding box center [165, 80] width 55 height 9
type input "***"
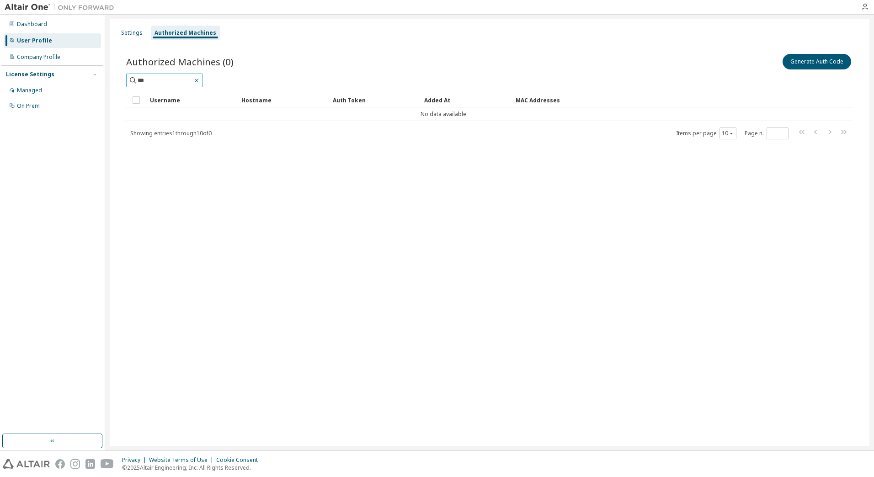
click at [199, 82] on icon "button" at bounding box center [197, 81] width 4 height 4
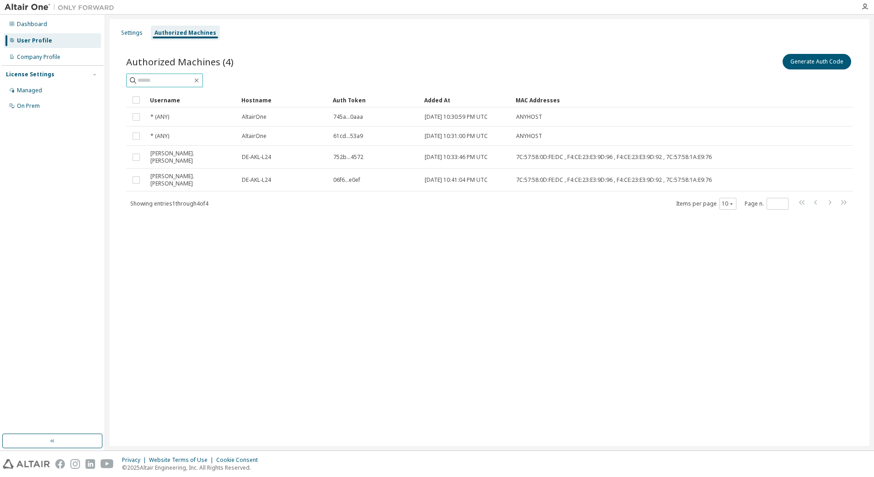
click at [181, 83] on input "text" at bounding box center [165, 80] width 55 height 9
type input "**********"
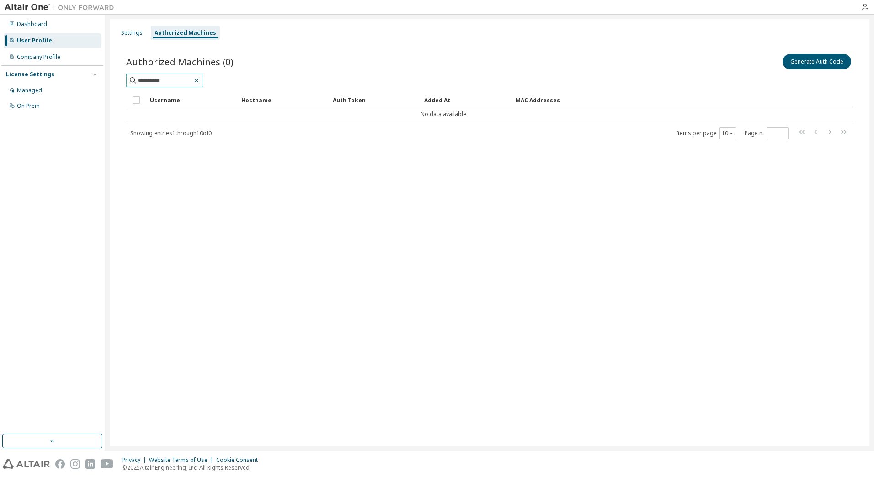
click at [200, 77] on icon "button" at bounding box center [196, 80] width 7 height 7
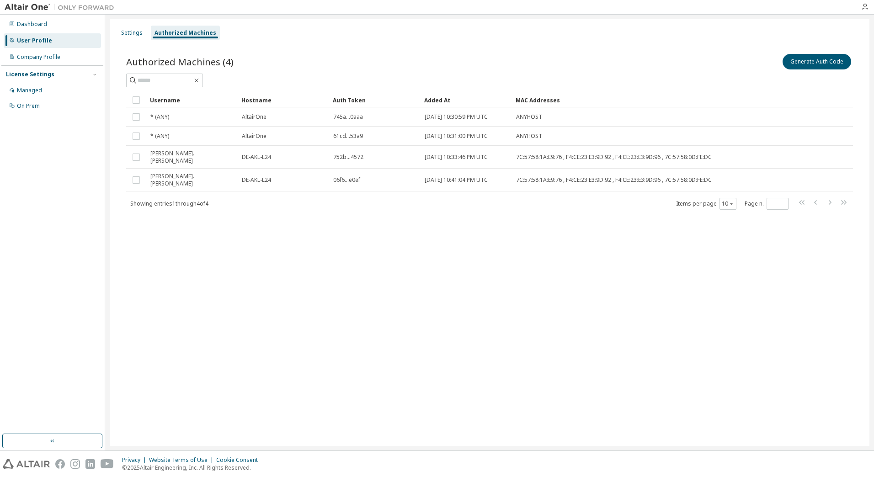
click at [352, 75] on div at bounding box center [489, 81] width 727 height 14
